Goal: Task Accomplishment & Management: Complete application form

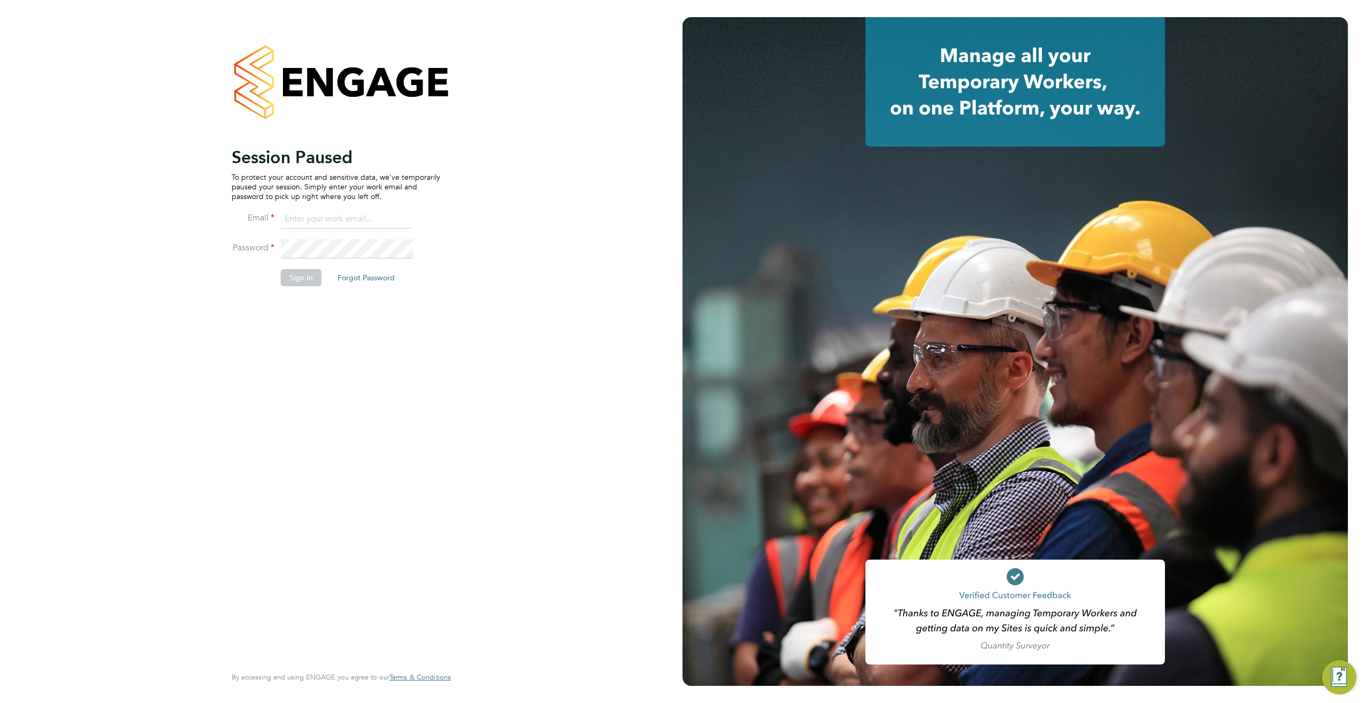
type input "[PERSON_NAME][EMAIL_ADDRESS][DOMAIN_NAME][PERSON_NAME]"
click at [301, 278] on button "Sign In" at bounding box center [301, 277] width 41 height 17
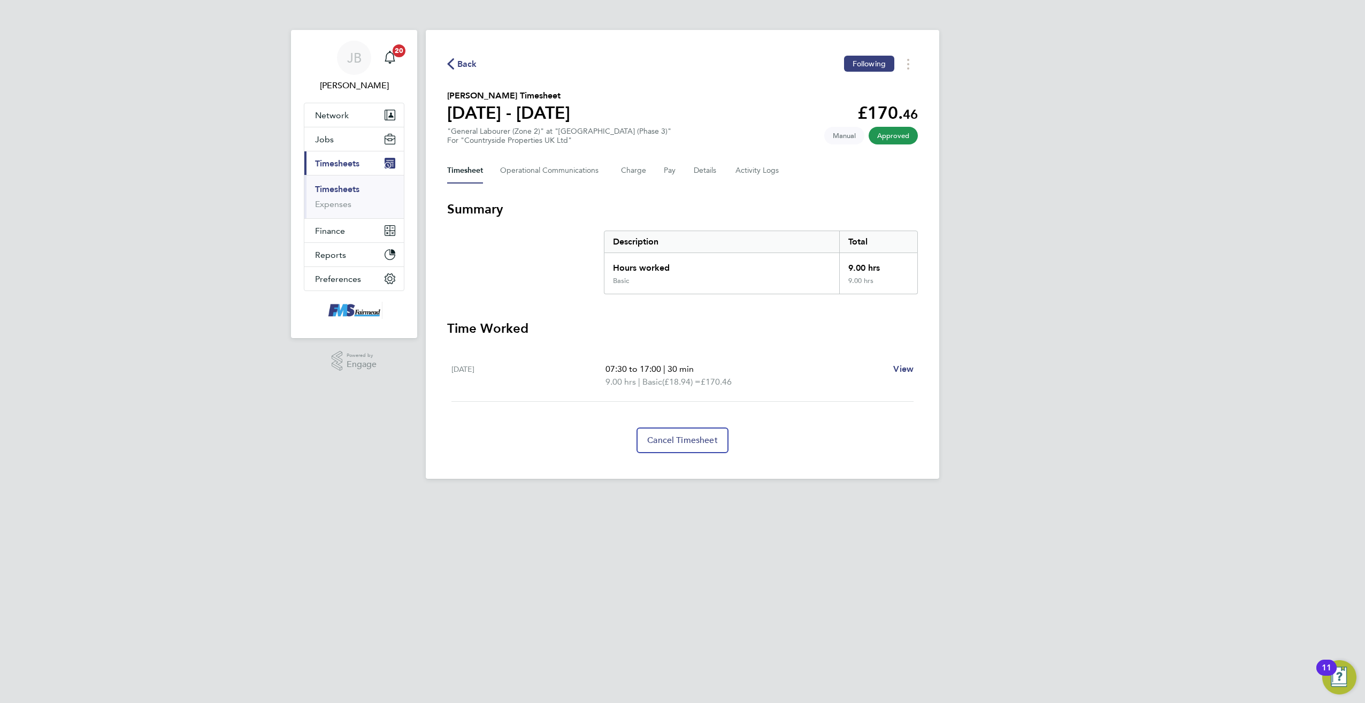
click at [337, 188] on link "Timesheets" at bounding box center [337, 189] width 44 height 10
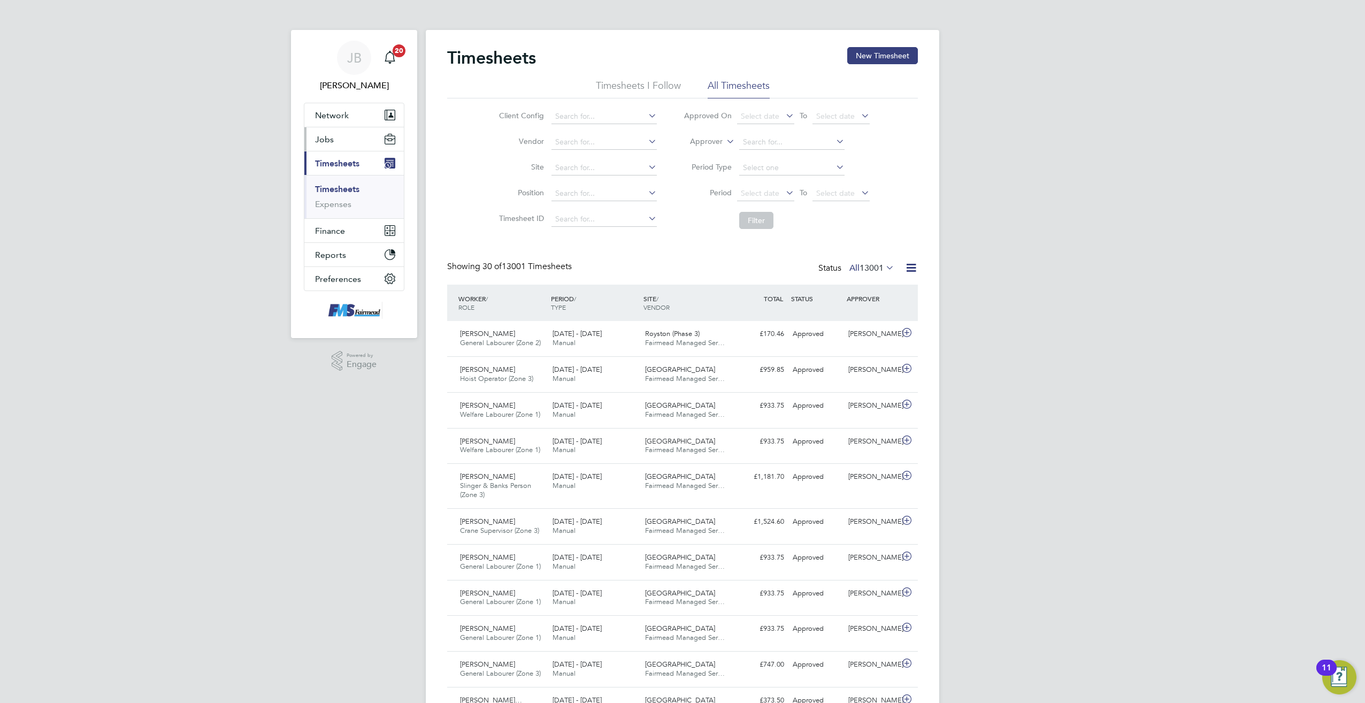
click at [352, 134] on button "Jobs" at bounding box center [353, 139] width 99 height 24
click at [337, 198] on link "Placements" at bounding box center [337, 195] width 44 height 10
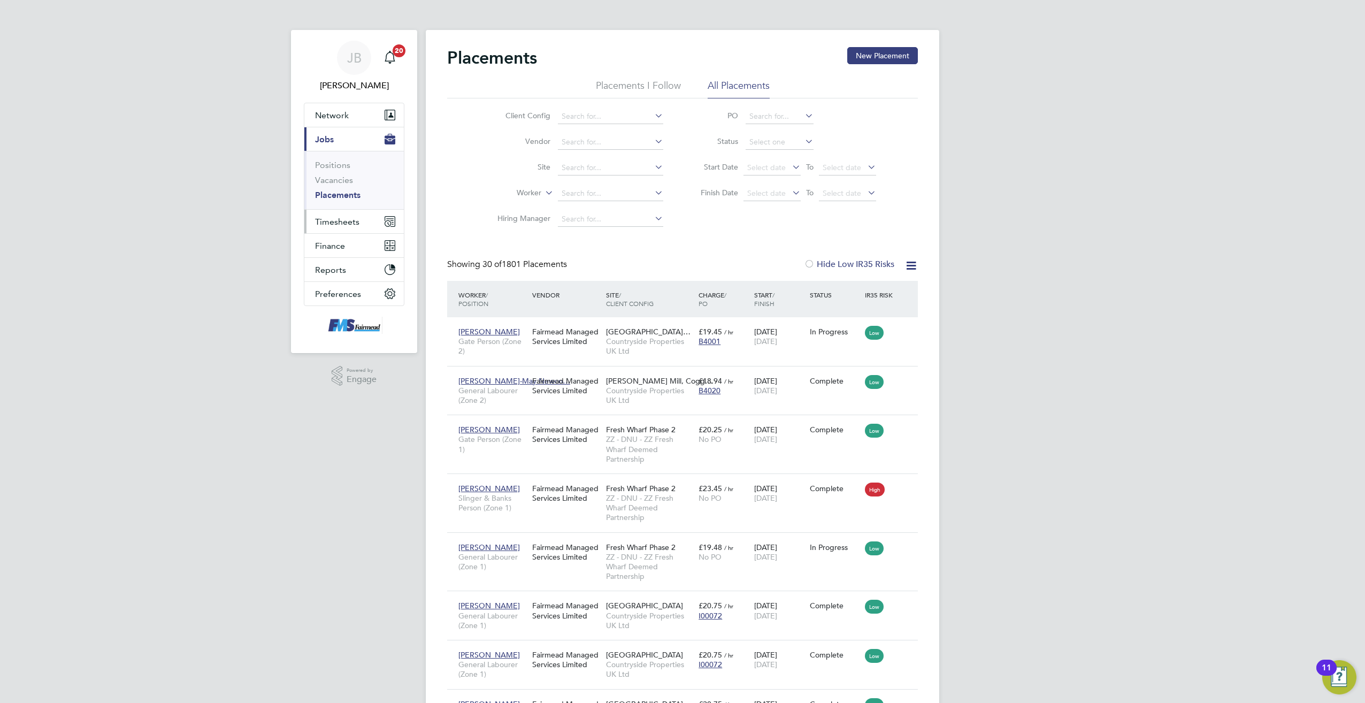
click at [340, 229] on button "Timesheets" at bounding box center [353, 222] width 99 height 24
click at [341, 194] on link "Timesheets" at bounding box center [337, 189] width 44 height 10
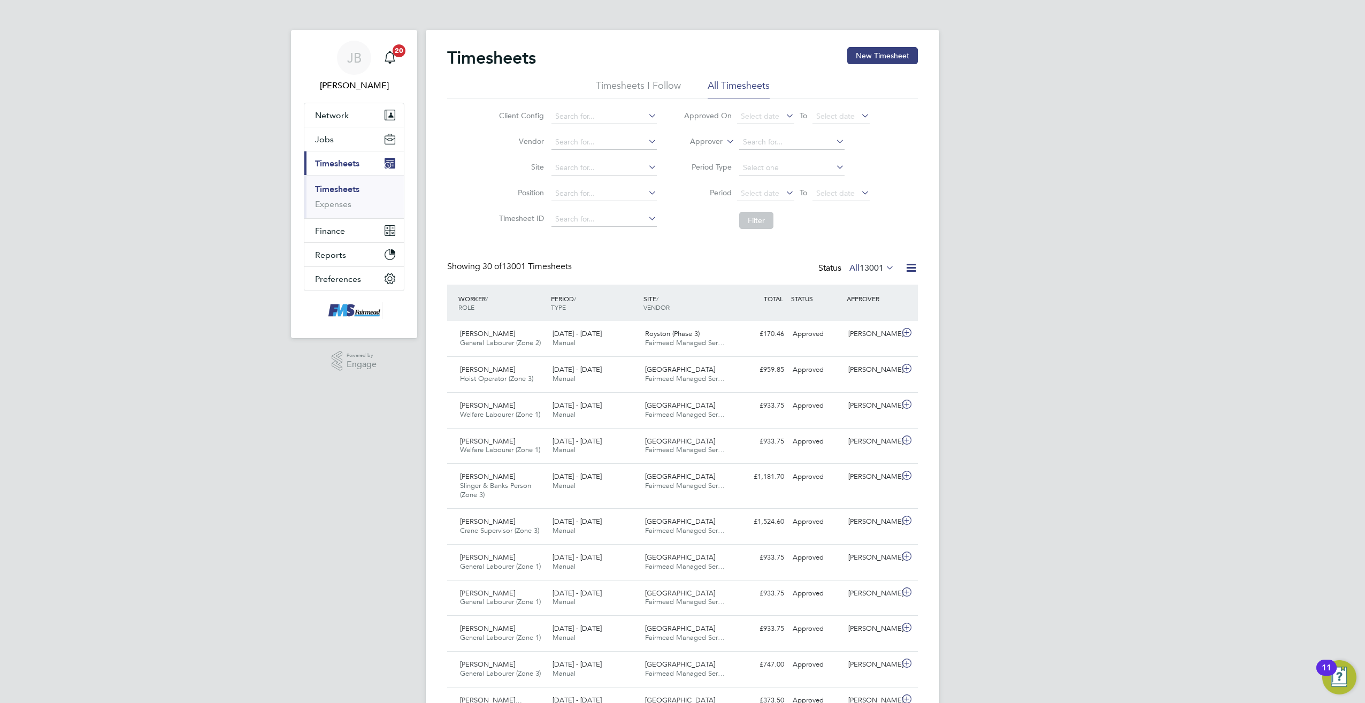
click at [884, 265] on icon at bounding box center [884, 267] width 0 height 15
click at [852, 313] on li "Submitted" at bounding box center [853, 317] width 49 height 15
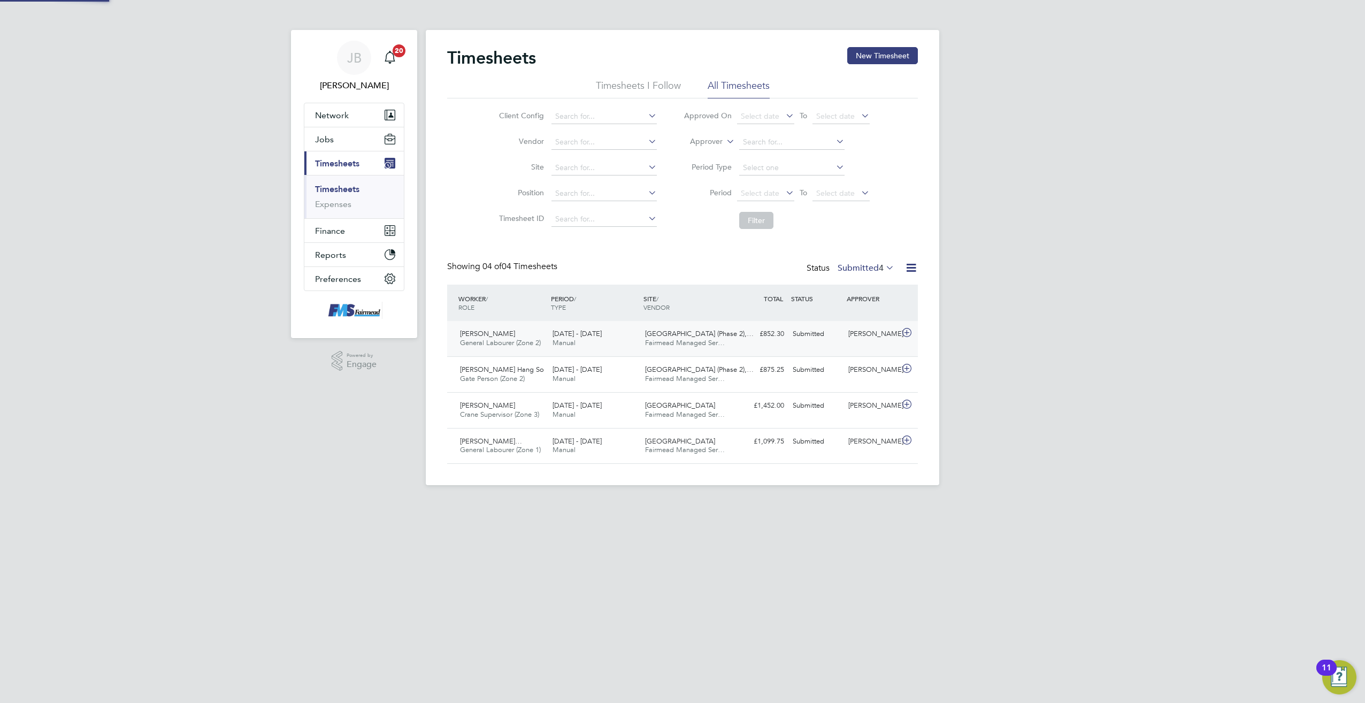
scroll to position [27, 93]
click at [905, 55] on button "New Timesheet" at bounding box center [882, 55] width 71 height 17
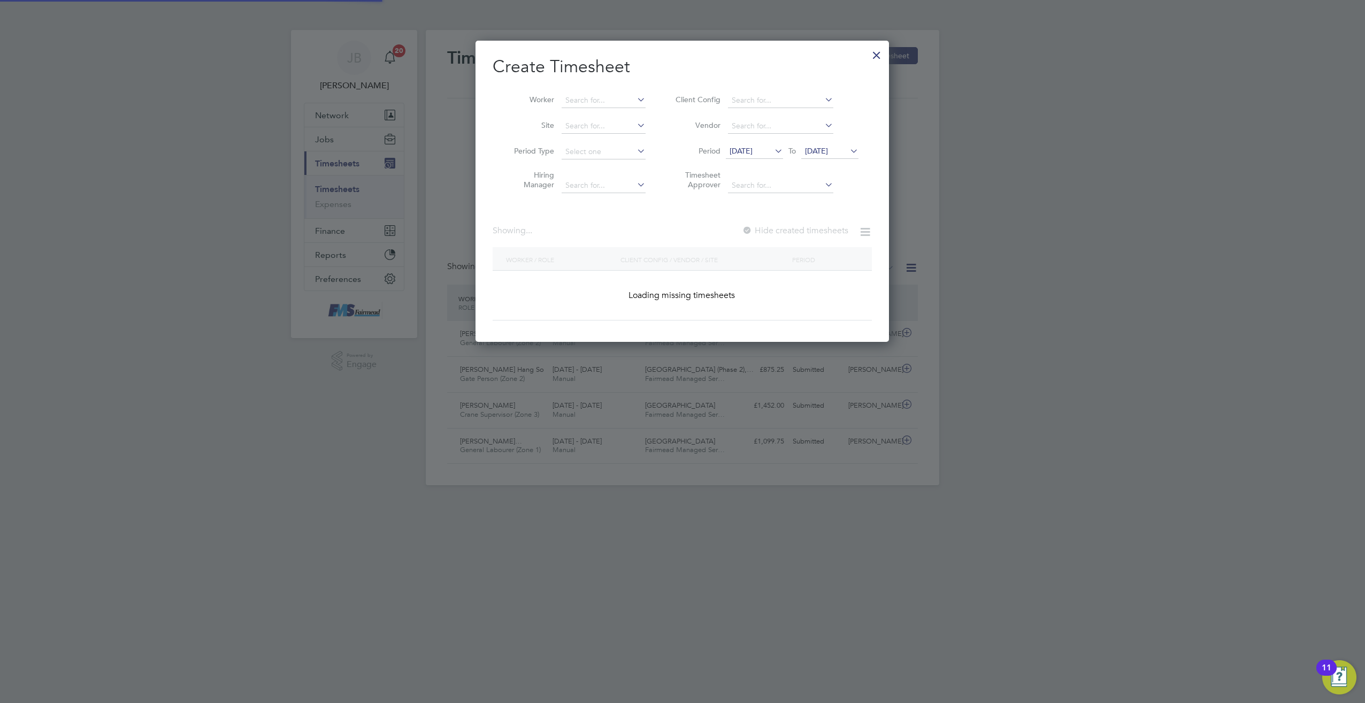
scroll to position [878, 414]
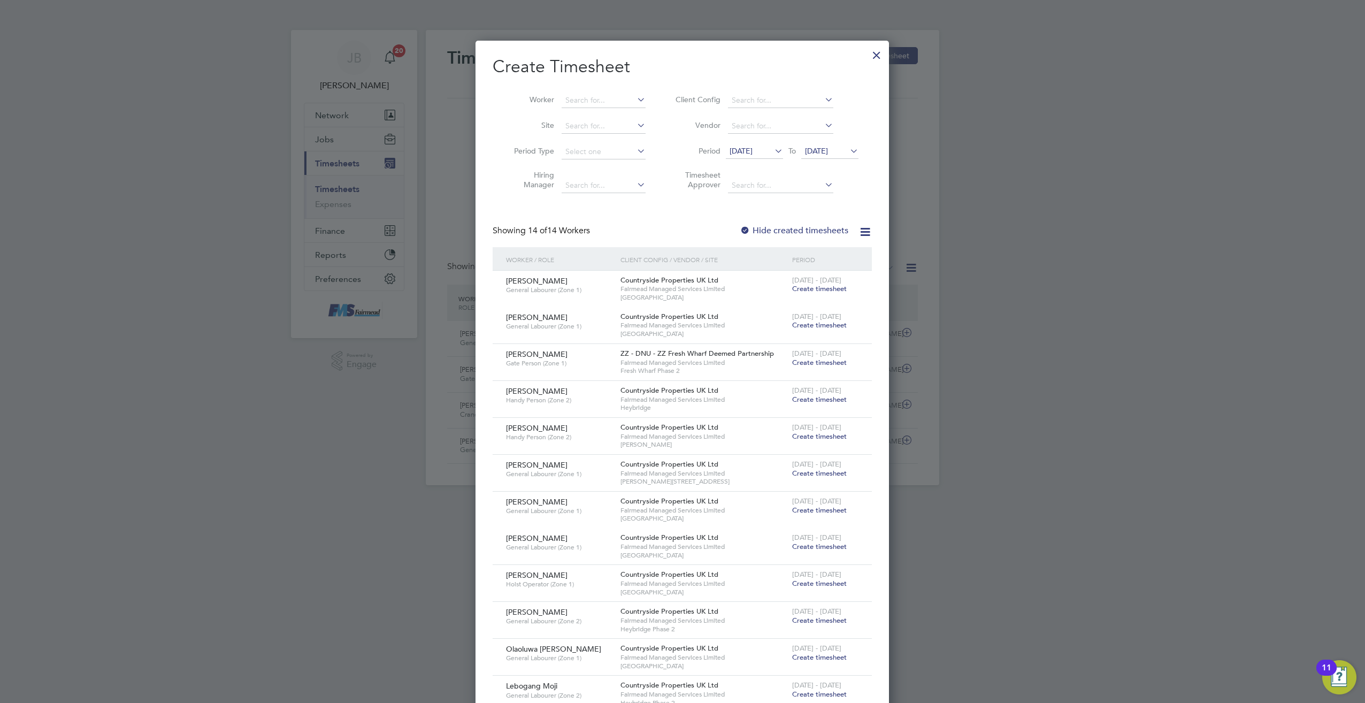
click at [635, 96] on icon at bounding box center [635, 99] width 0 height 15
click at [596, 111] on li "John Sc ott" at bounding box center [632, 114] width 142 height 14
type input "John Scott"
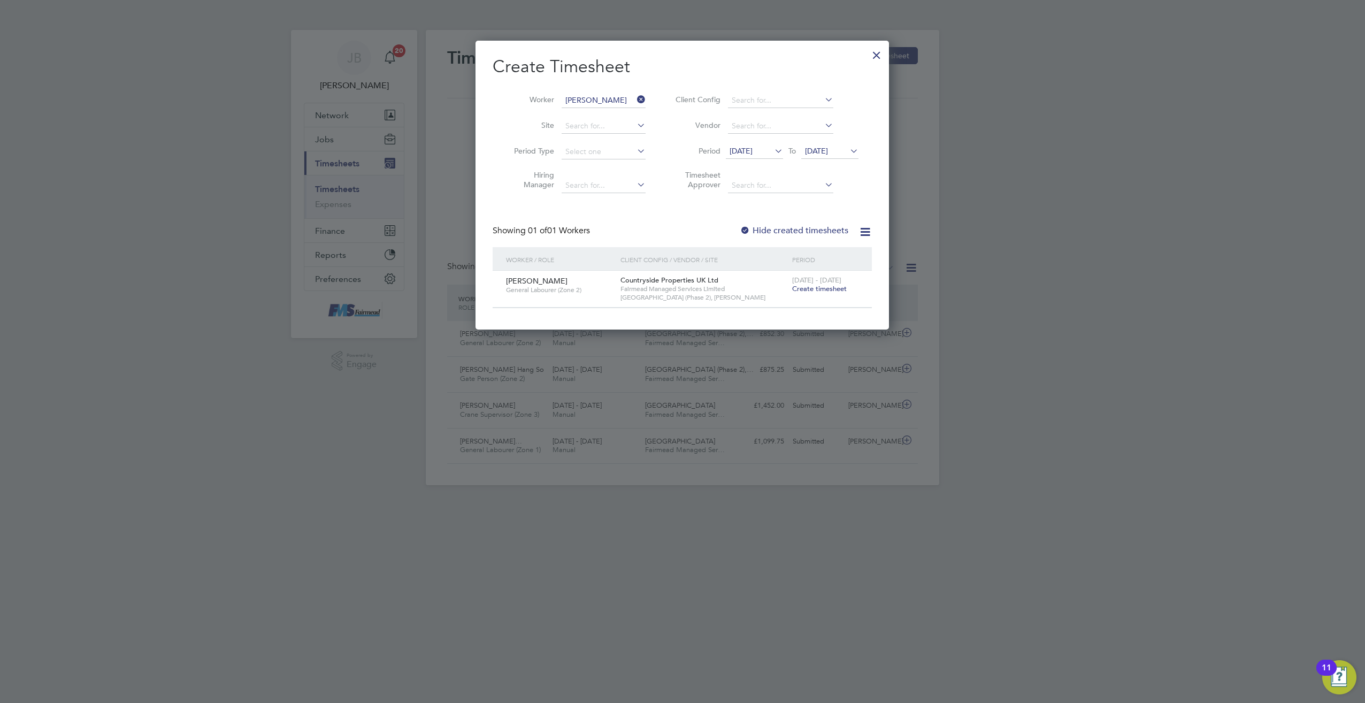
scroll to position [288, 414]
click at [826, 289] on span "Create timesheet" at bounding box center [819, 288] width 55 height 9
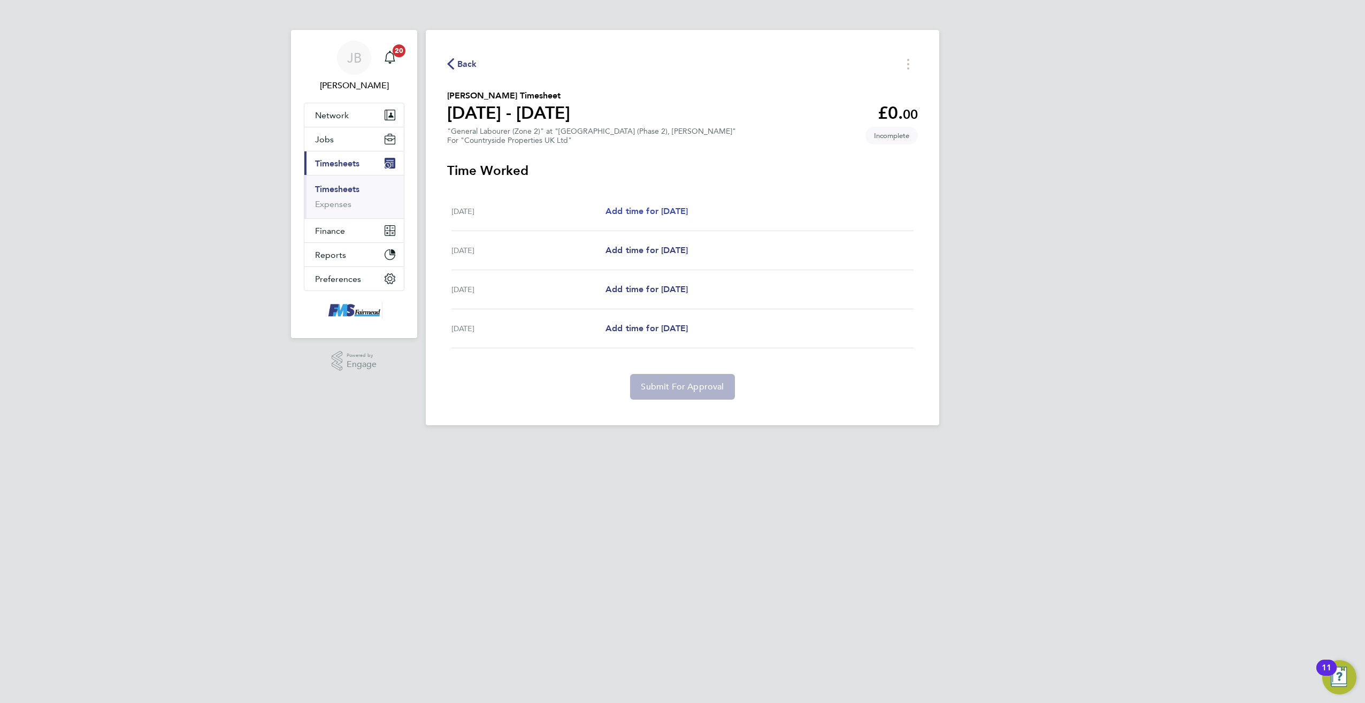
click at [671, 210] on span "Add time for Mon 22 Sep" at bounding box center [646, 211] width 82 height 10
select select "30"
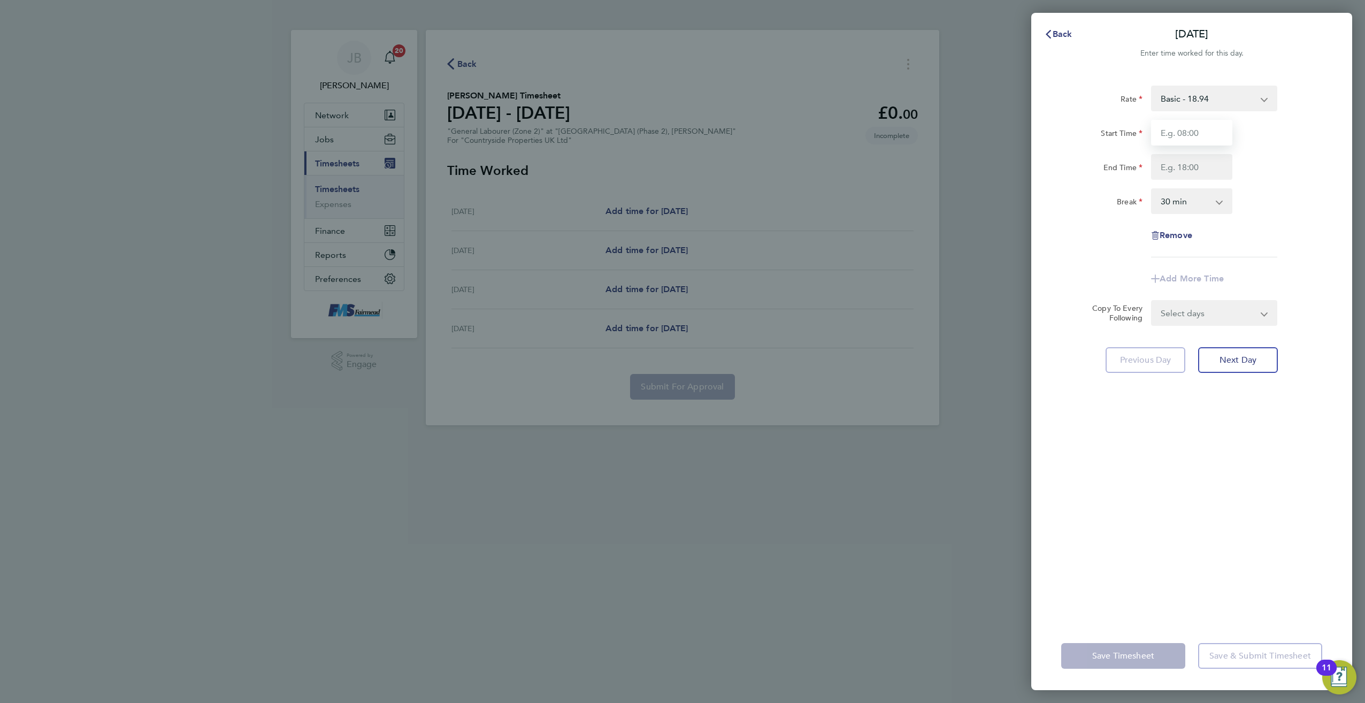
click at [1193, 133] on input "Start Time" at bounding box center [1191, 133] width 81 height 26
type input "07:30"
type input "17:00"
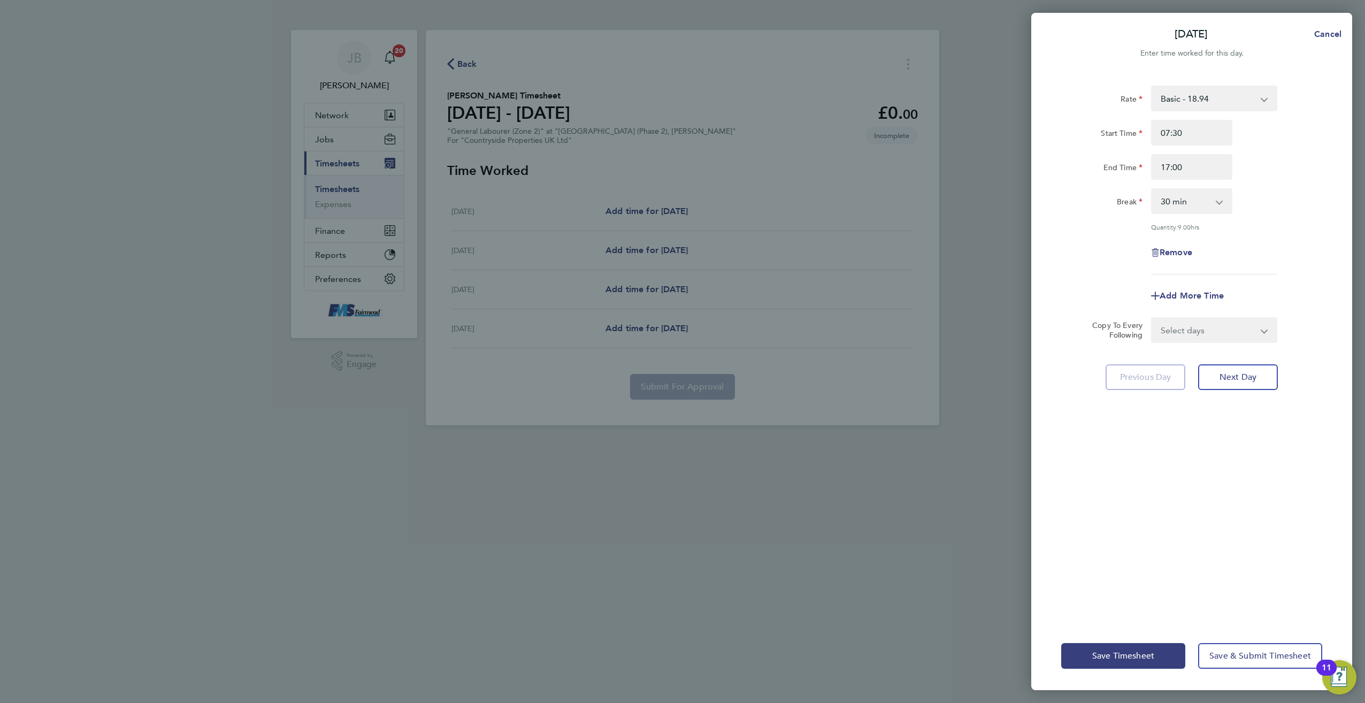
click at [1246, 323] on select "Select days Day Tuesday Wednesday Thursday" at bounding box center [1208, 330] width 112 height 24
select select "WED"
click at [1152, 318] on select "Select days Day Tuesday Wednesday Thursday" at bounding box center [1208, 330] width 112 height 24
select select "2025-09-25"
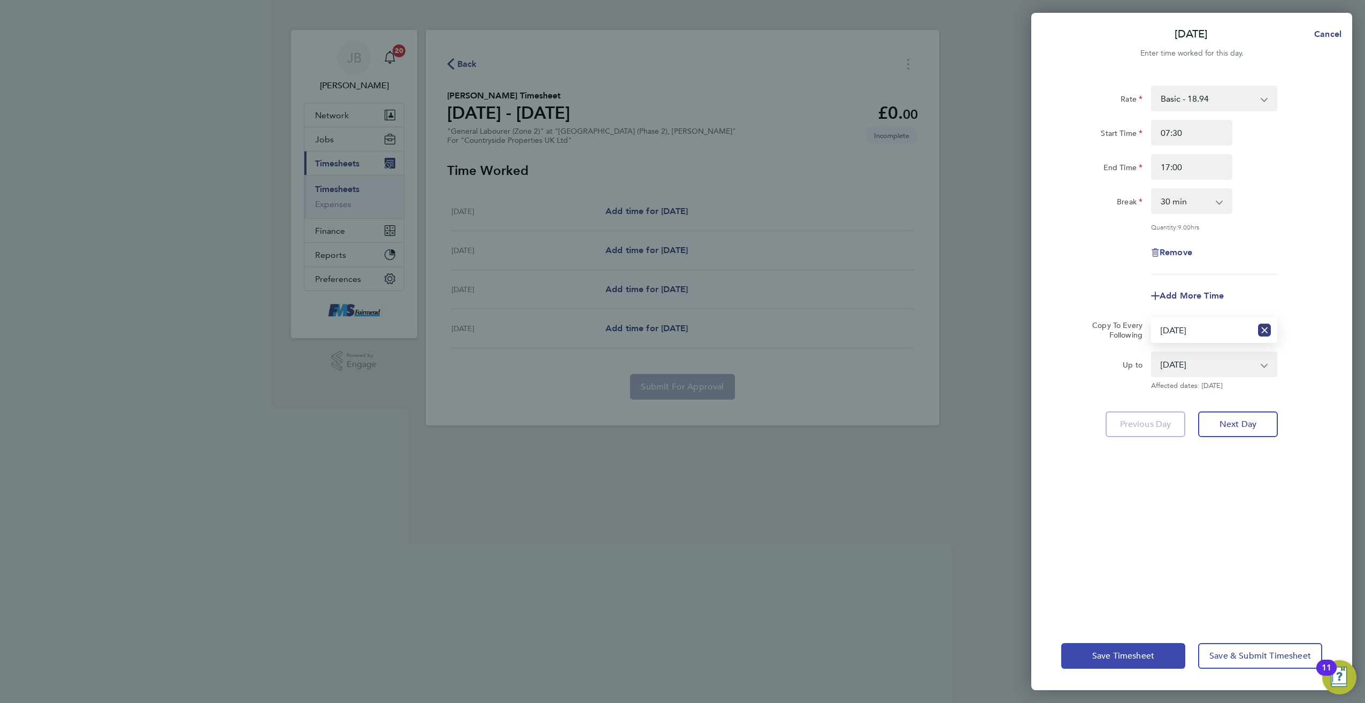
click at [1122, 652] on span "Save Timesheet" at bounding box center [1123, 655] width 62 height 11
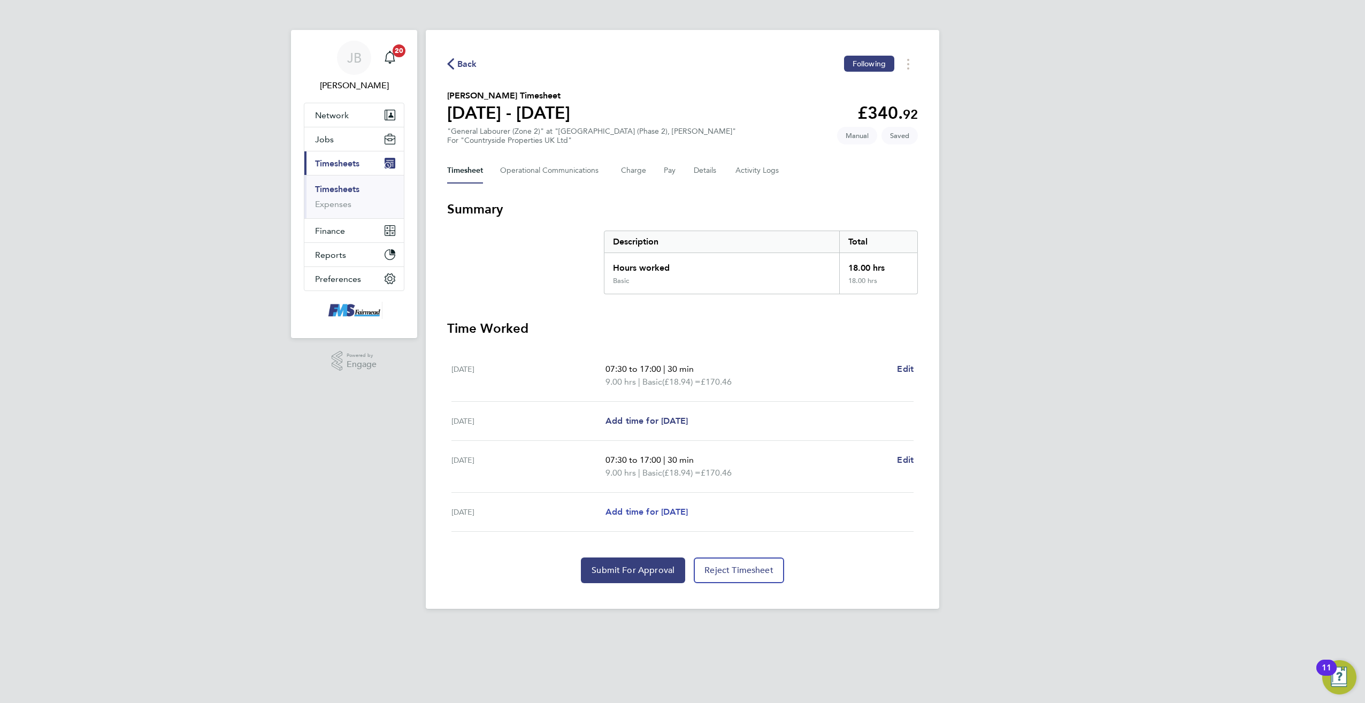
click at [669, 512] on span "Add time for Thu 25 Sep" at bounding box center [646, 511] width 82 height 10
select select "30"
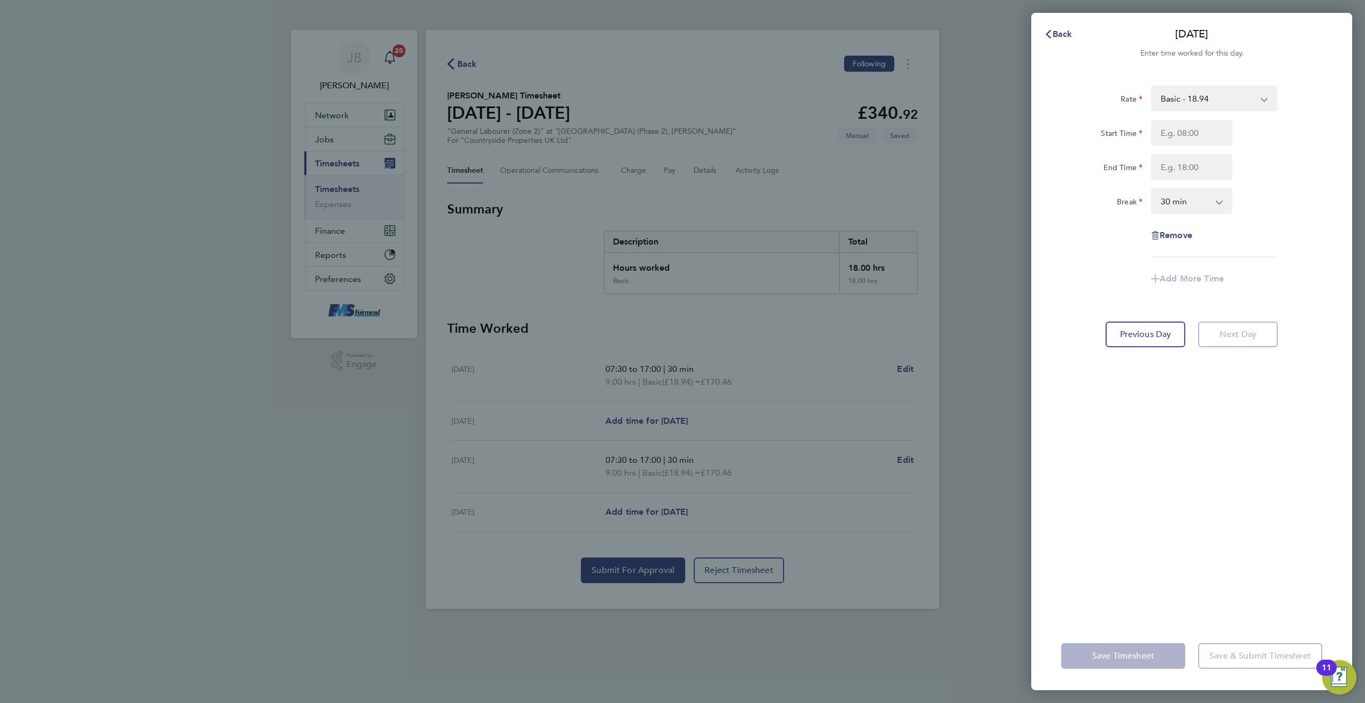
click at [773, 430] on div "Back Thu 25 Sep Enter time worked for this day. Rate Basic - 18.94 Start Time E…" at bounding box center [682, 351] width 1365 height 703
click at [1060, 31] on span "Back" at bounding box center [1063, 34] width 20 height 10
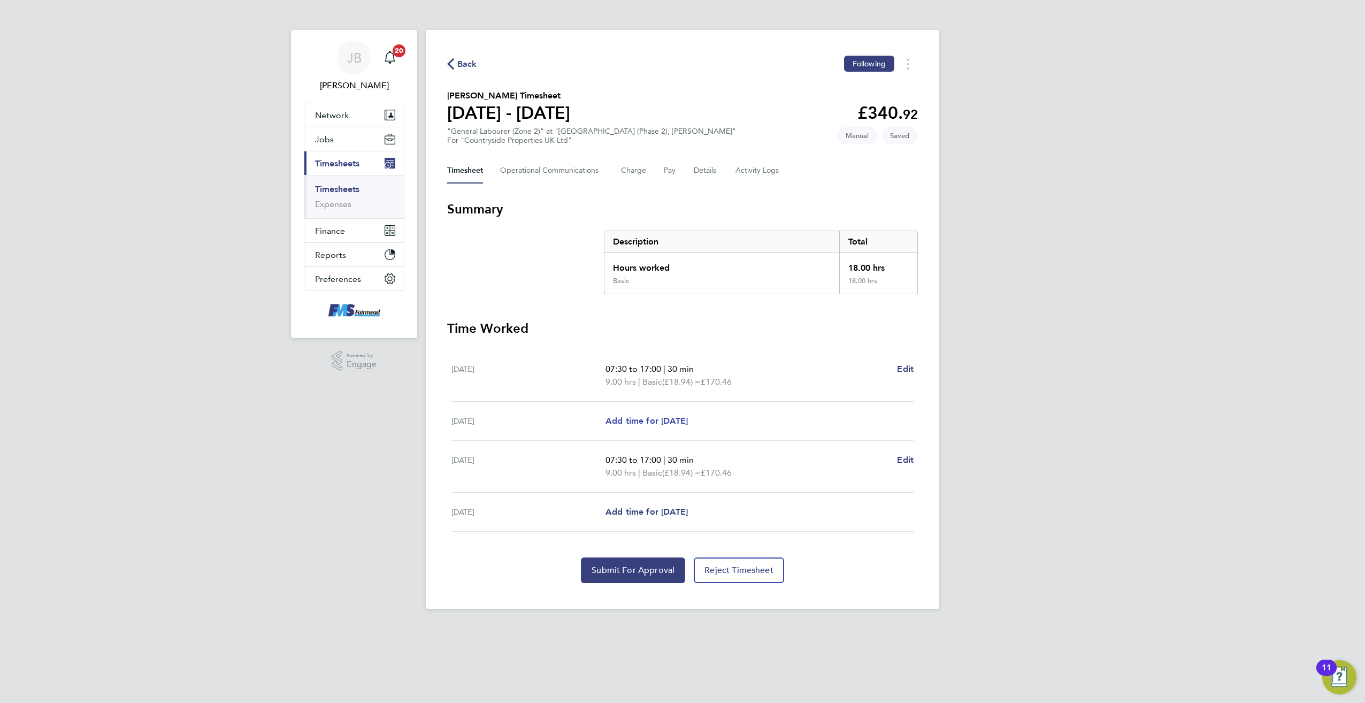
click at [662, 417] on span "Add time for Tue 23 Sep" at bounding box center [646, 421] width 82 height 10
select select "30"
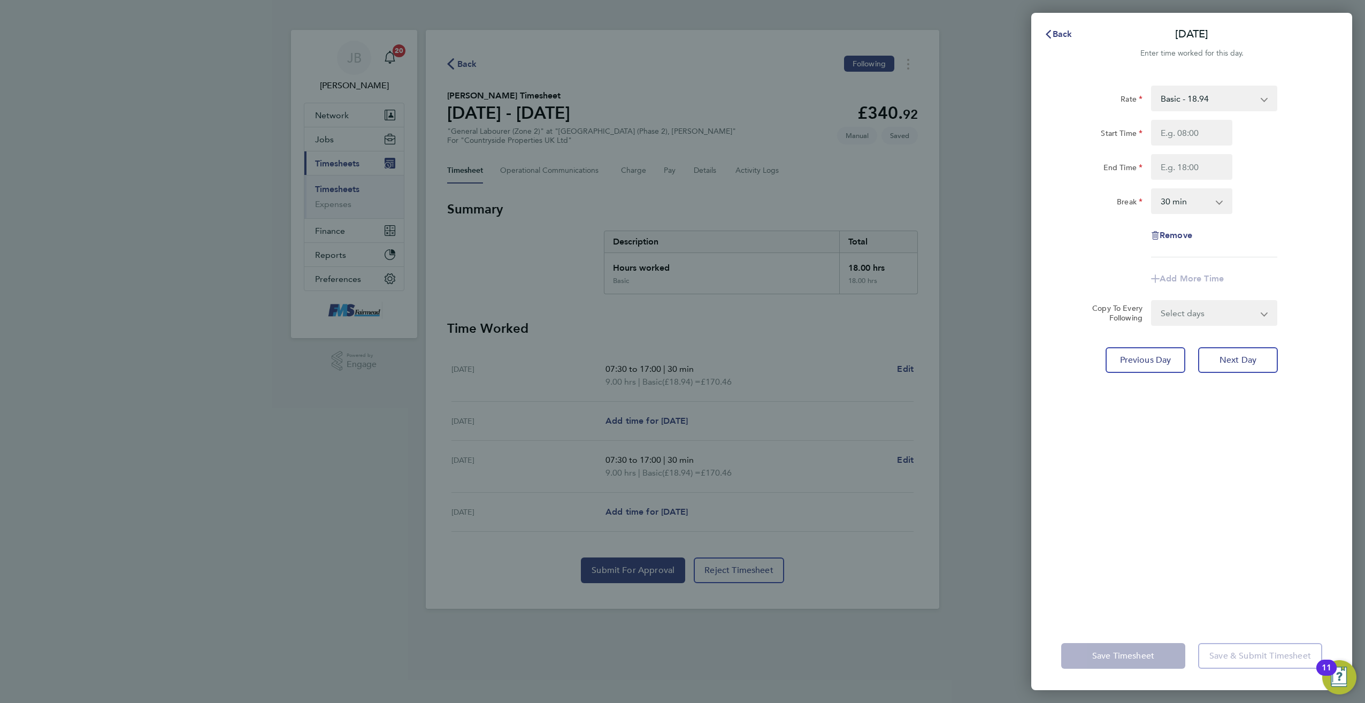
click at [1220, 118] on div "Rate Basic - 18.94 Start Time End Time Break 0 min 15 min 30 min 45 min 60 min …" at bounding box center [1191, 172] width 261 height 172
click at [1209, 127] on input "Start Time" at bounding box center [1191, 133] width 81 height 26
type input "07:30"
type input "17:00"
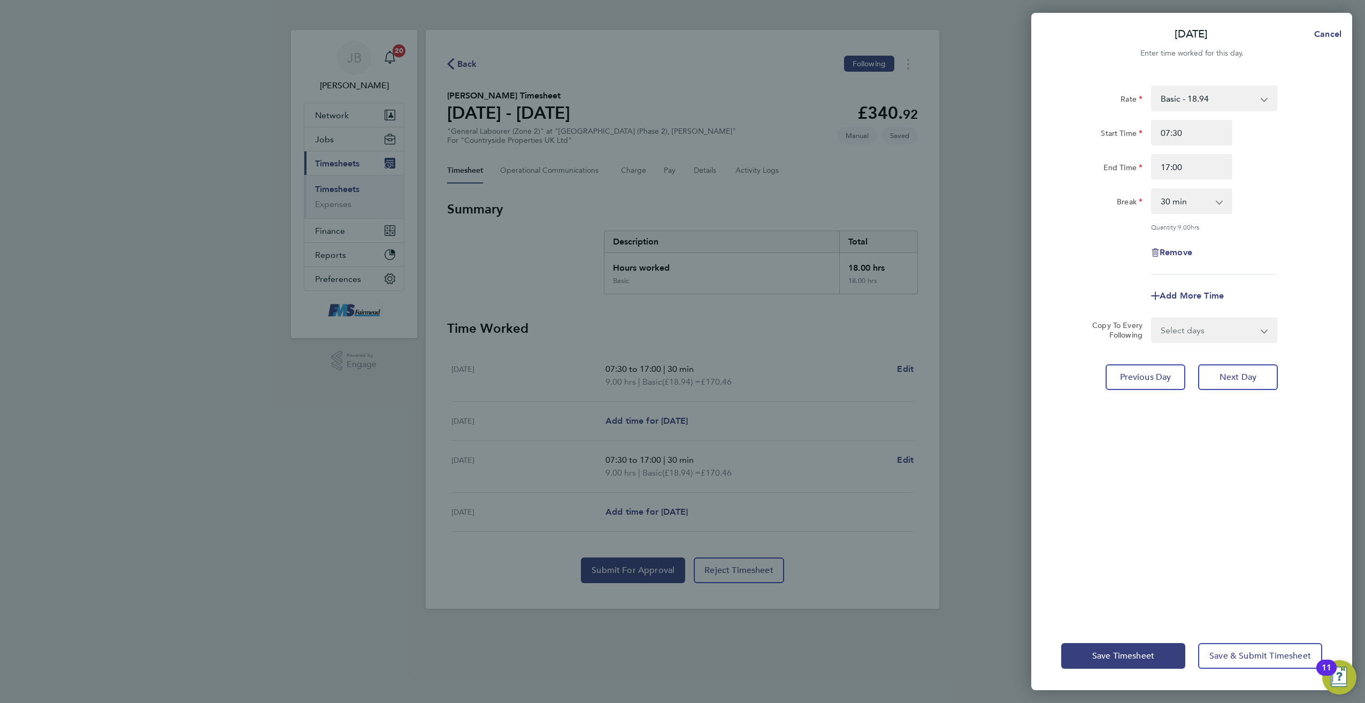
click at [987, 327] on div "Tue 23 Sep Cancel Enter time worked for this day. Rate Basic - 18.94 Start Time…" at bounding box center [682, 351] width 1365 height 703
click at [1107, 650] on button "Save Timesheet" at bounding box center [1123, 656] width 124 height 26
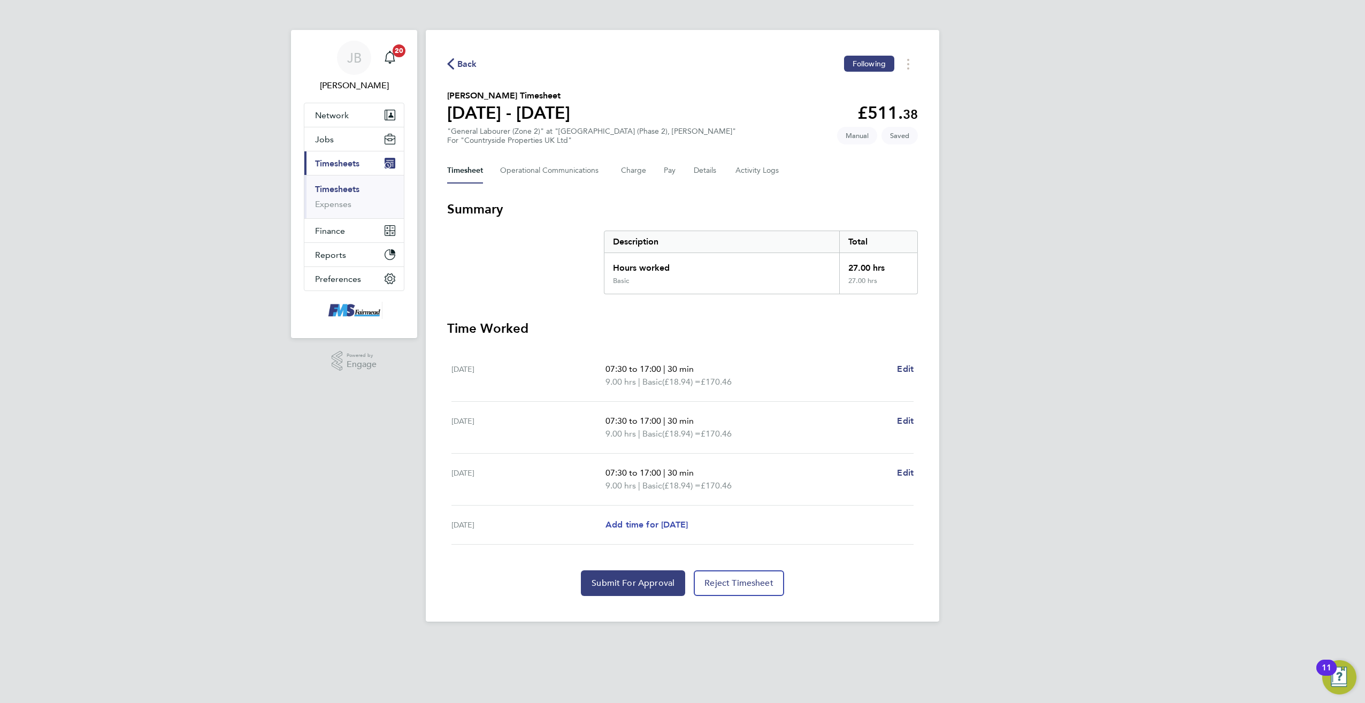
click at [650, 525] on span "Add time for Thu 25 Sep" at bounding box center [646, 524] width 82 height 10
select select "30"
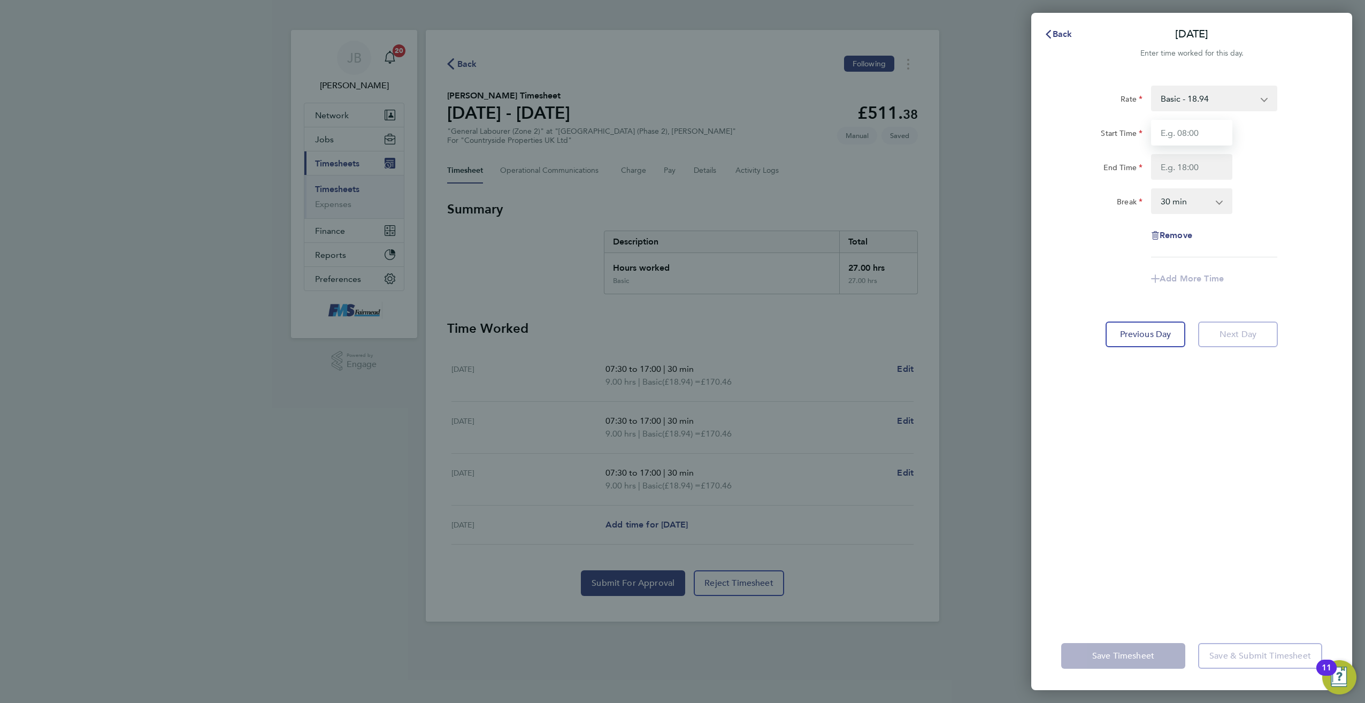
click at [1220, 133] on input "Start Time" at bounding box center [1191, 133] width 81 height 26
type input "07:30"
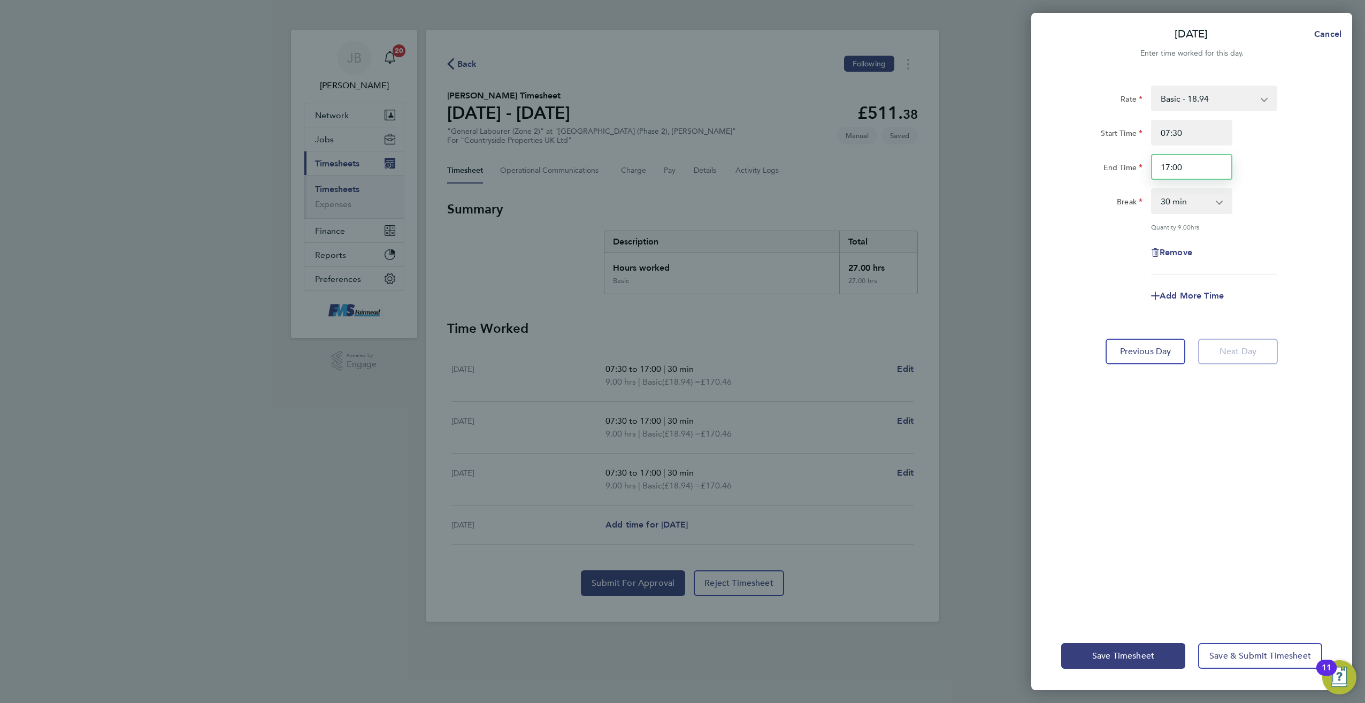
click at [1205, 165] on input "17:00" at bounding box center [1191, 167] width 81 height 26
type input "1"
type input "13:30"
click at [1293, 195] on div "Break 0 min 15 min 30 min 45 min 60 min 75 min 90 min" at bounding box center [1192, 201] width 270 height 26
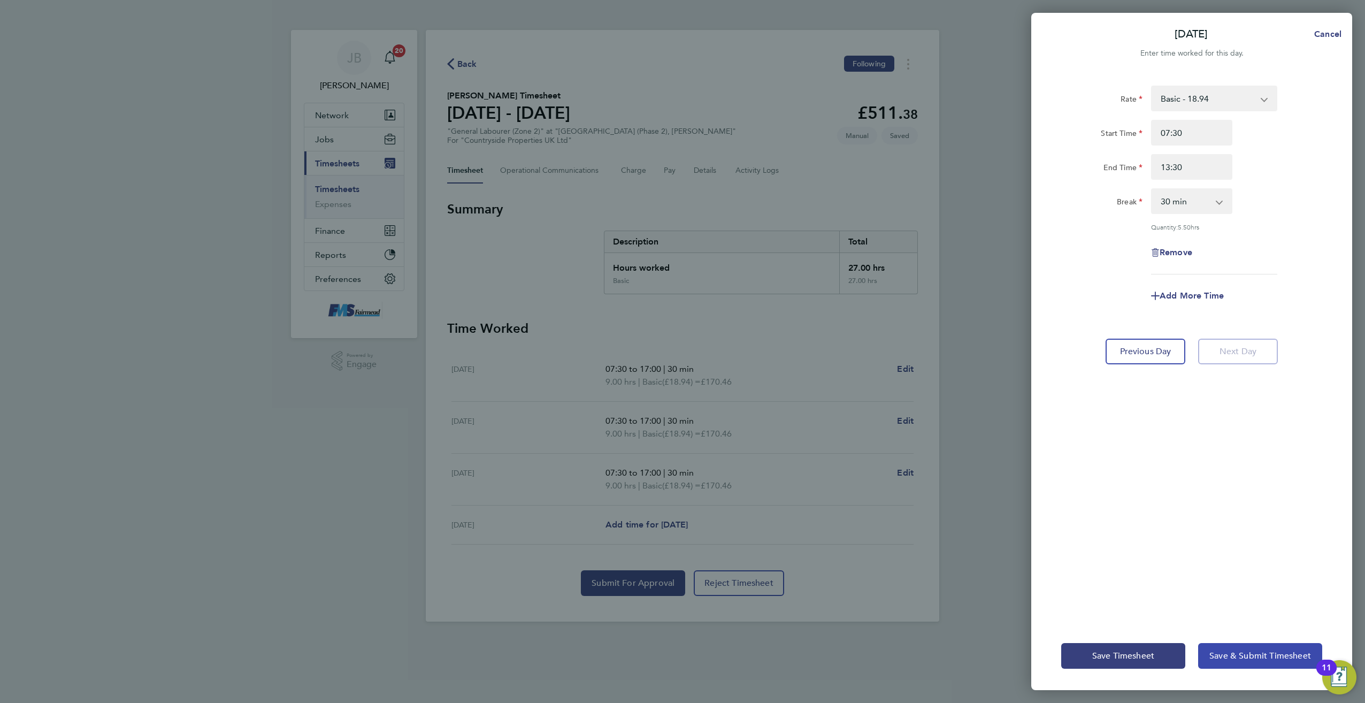
click at [1229, 662] on button "Save & Submit Timesheet" at bounding box center [1260, 656] width 124 height 26
